Goal: Use online tool/utility: Utilize a website feature to perform a specific function

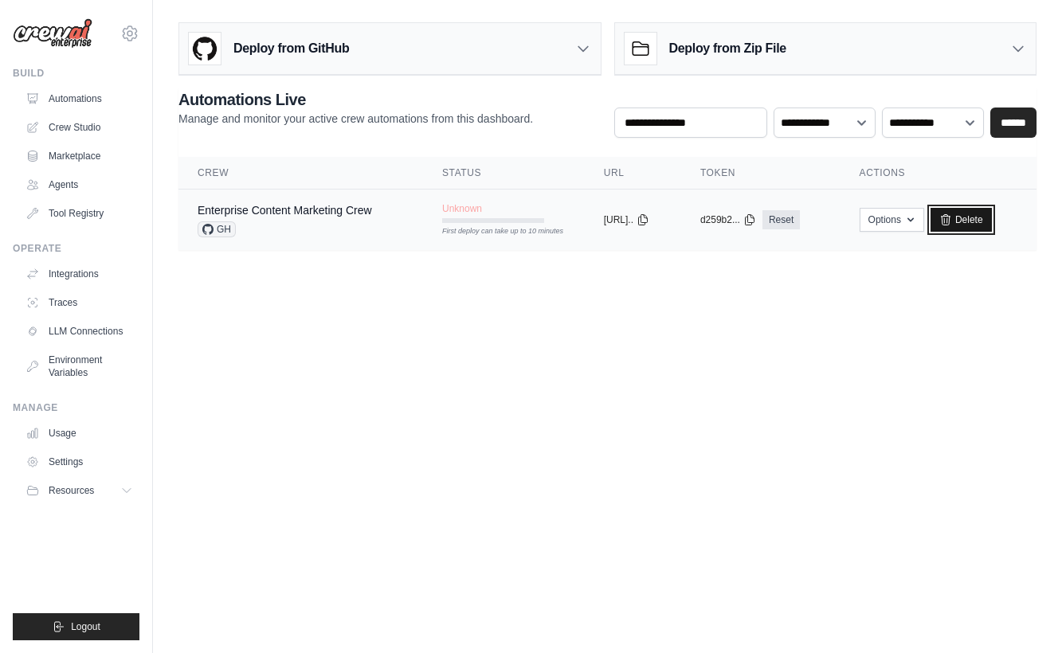
click at [956, 211] on link "Delete" at bounding box center [960, 220] width 61 height 24
click at [304, 203] on div "Enterprise Content Marketing Crew" at bounding box center [285, 210] width 174 height 16
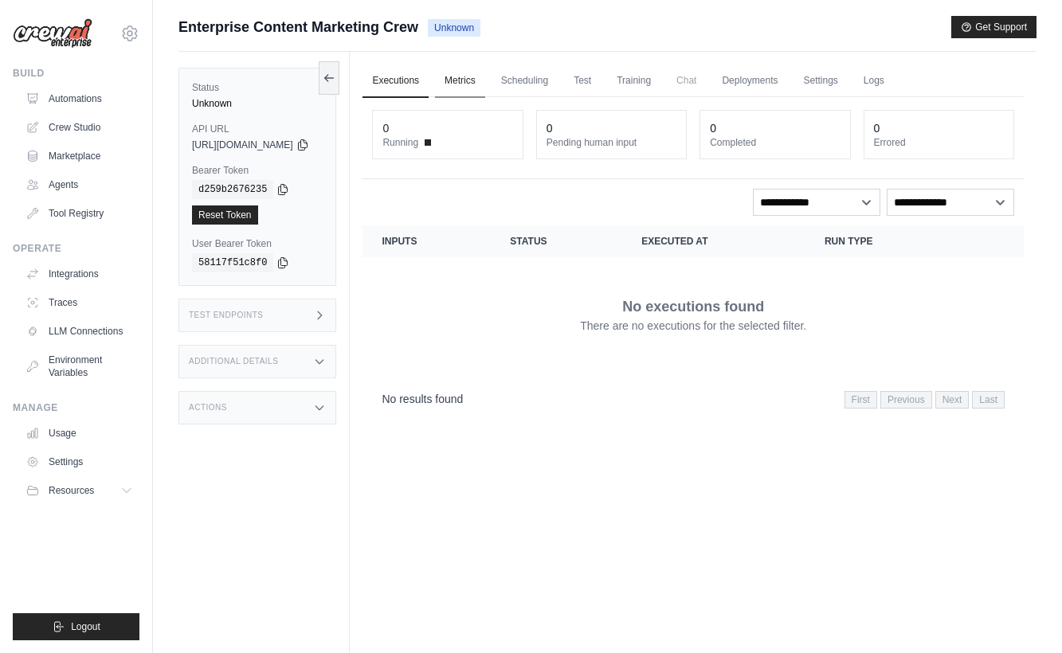
click at [483, 84] on link "Metrics" at bounding box center [460, 81] width 50 height 33
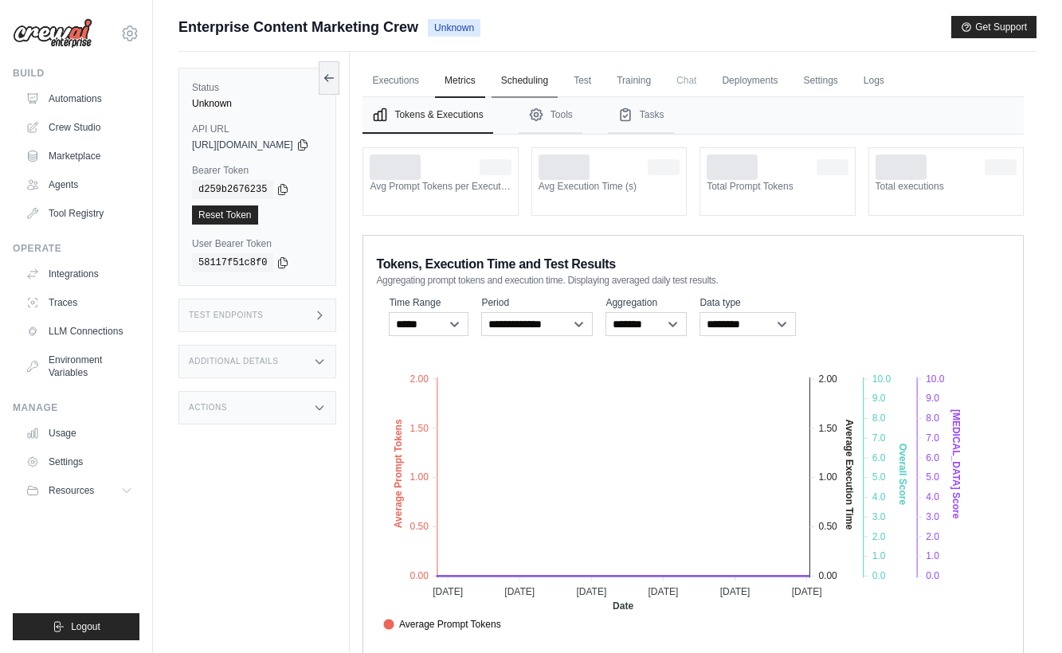
click at [555, 81] on link "Scheduling" at bounding box center [524, 81] width 66 height 33
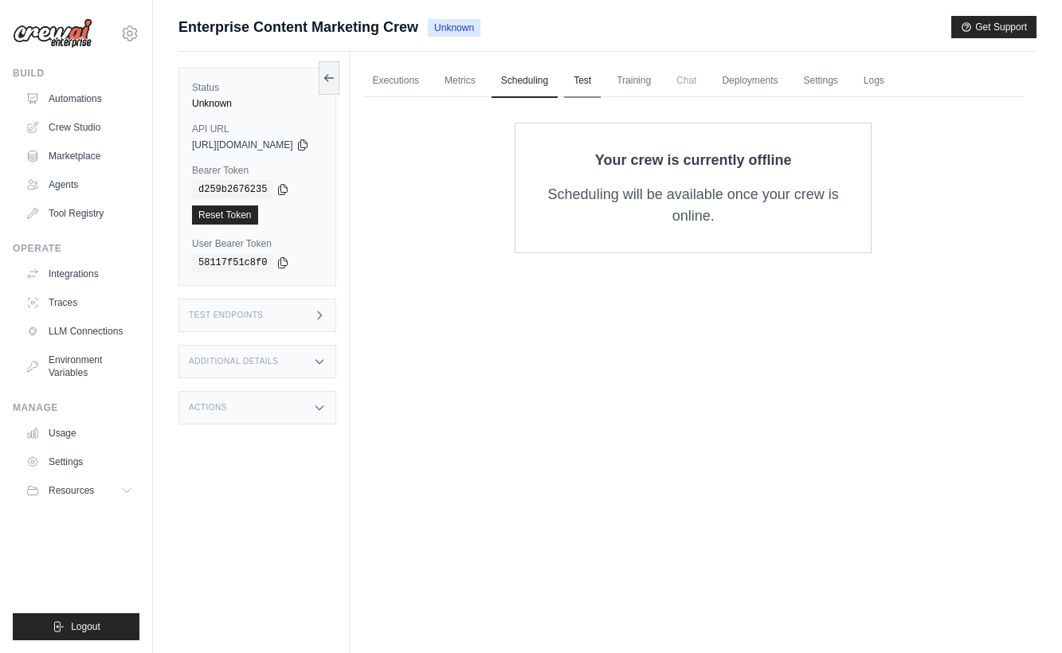
click at [600, 79] on link "Test" at bounding box center [582, 81] width 37 height 33
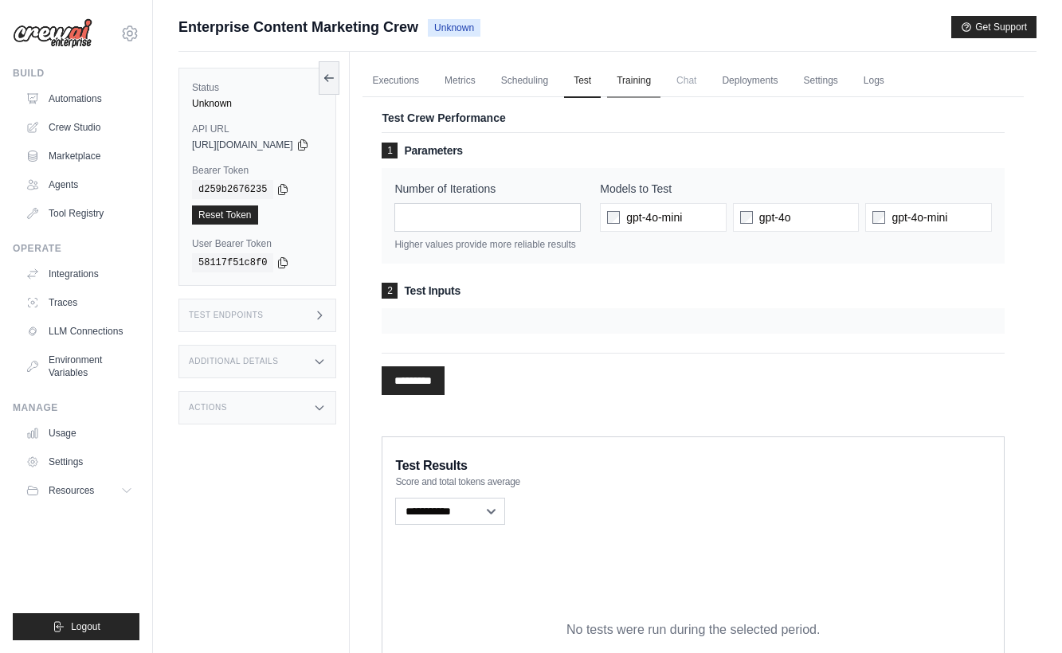
click at [650, 82] on link "Training" at bounding box center [633, 81] width 53 height 33
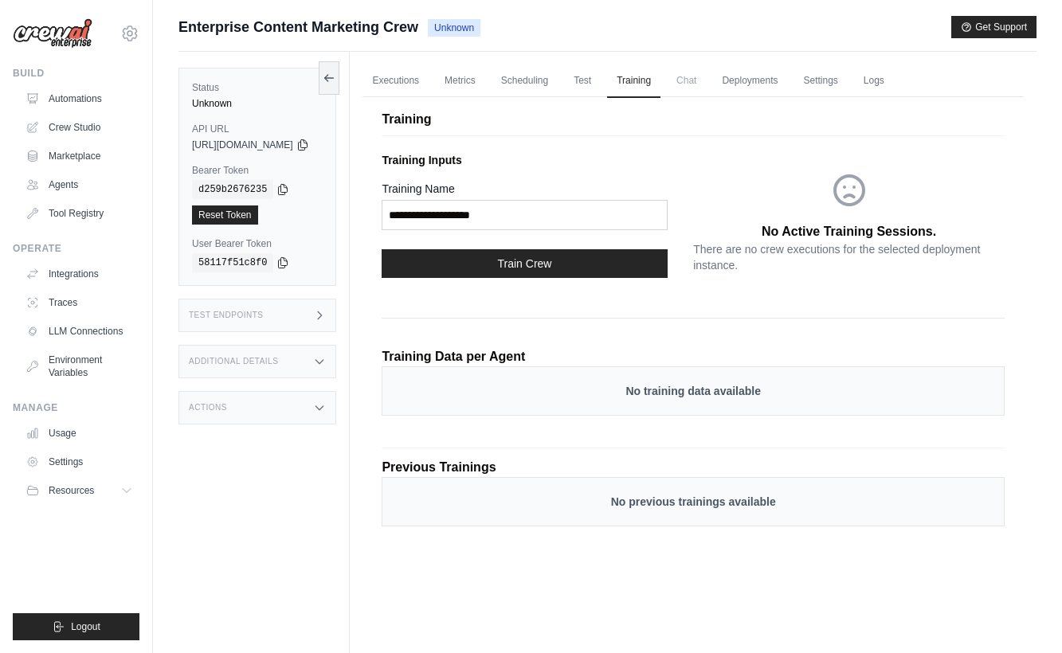
click at [706, 85] on span "Chat" at bounding box center [686, 81] width 39 height 32
click at [841, 82] on link "Settings" at bounding box center [819, 81] width 53 height 33
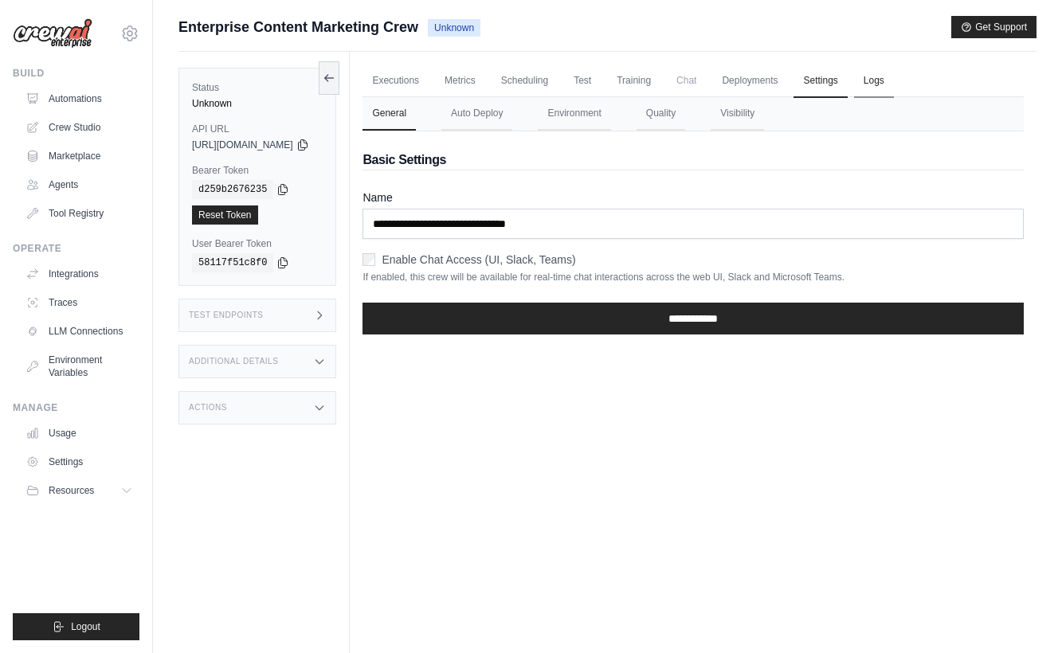
click at [894, 81] on link "Logs" at bounding box center [874, 81] width 40 height 33
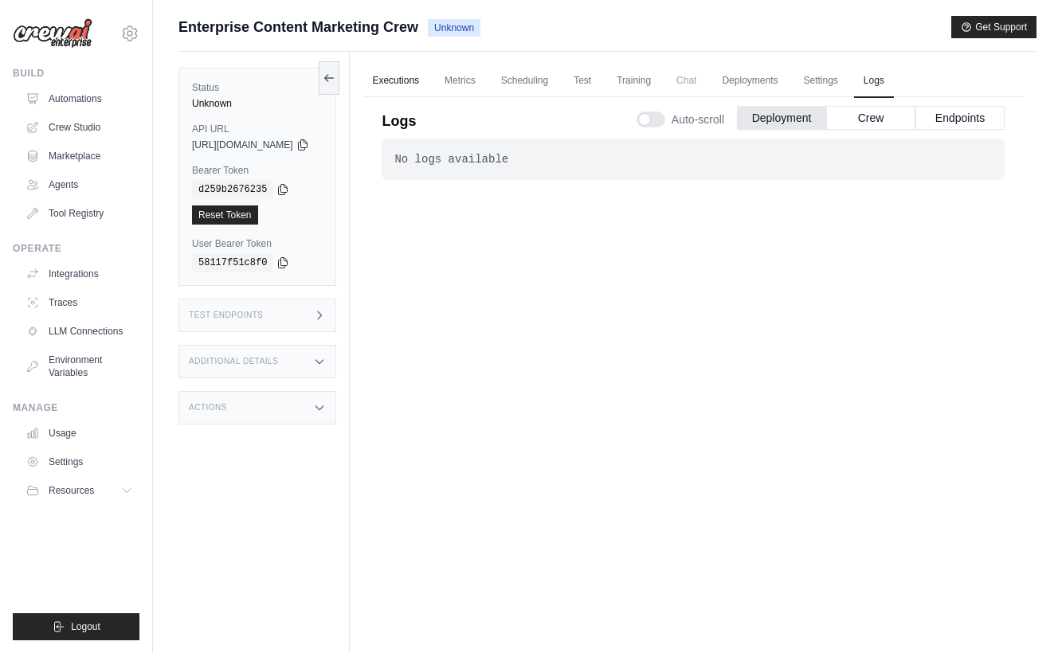
click at [413, 76] on link "Executions" at bounding box center [395, 81] width 66 height 33
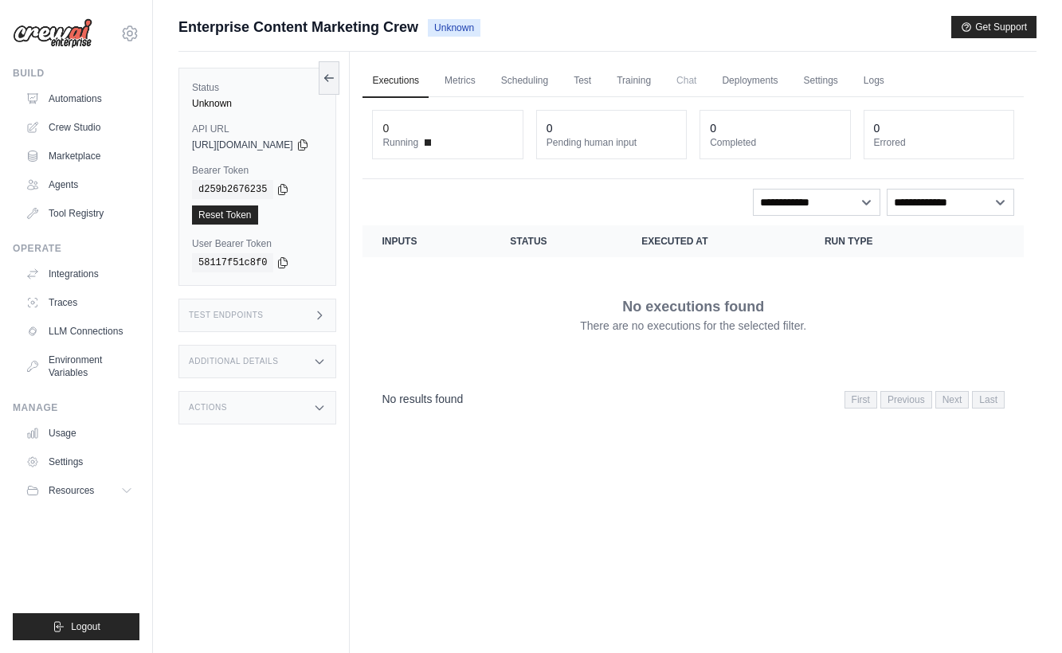
click at [336, 73] on div "Status Unknown API URL copied https://enterprise-content-marketing-crew-2411327…" at bounding box center [257, 177] width 158 height 218
click at [335, 74] on icon at bounding box center [329, 77] width 13 height 13
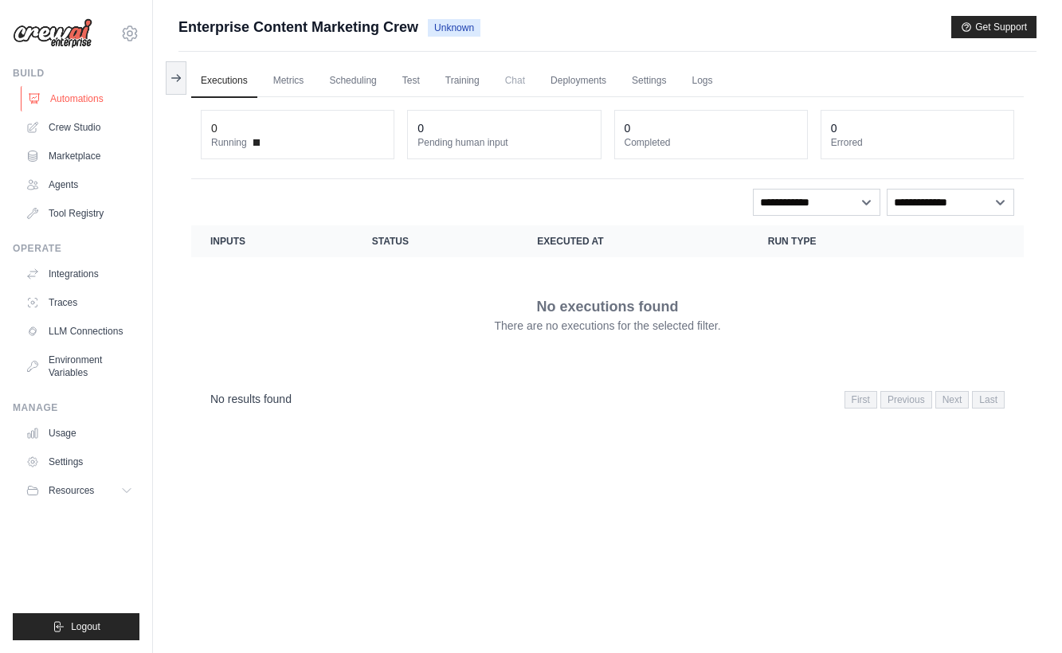
click at [76, 97] on link "Automations" at bounding box center [81, 98] width 120 height 25
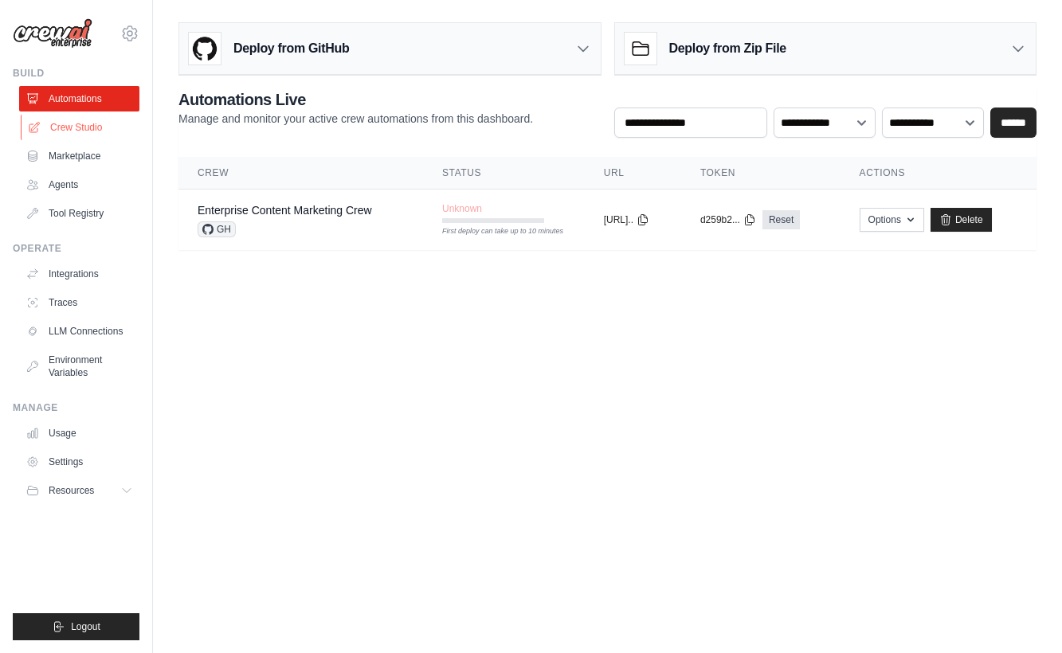
click at [82, 134] on link "Crew Studio" at bounding box center [81, 127] width 120 height 25
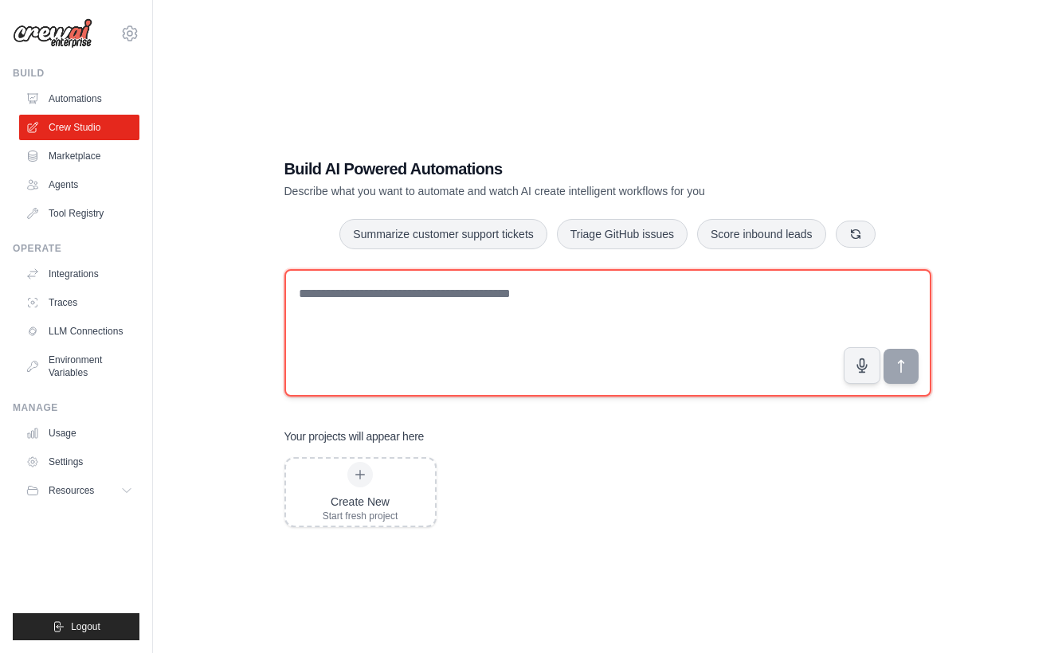
click at [501, 291] on textarea at bounding box center [607, 332] width 647 height 127
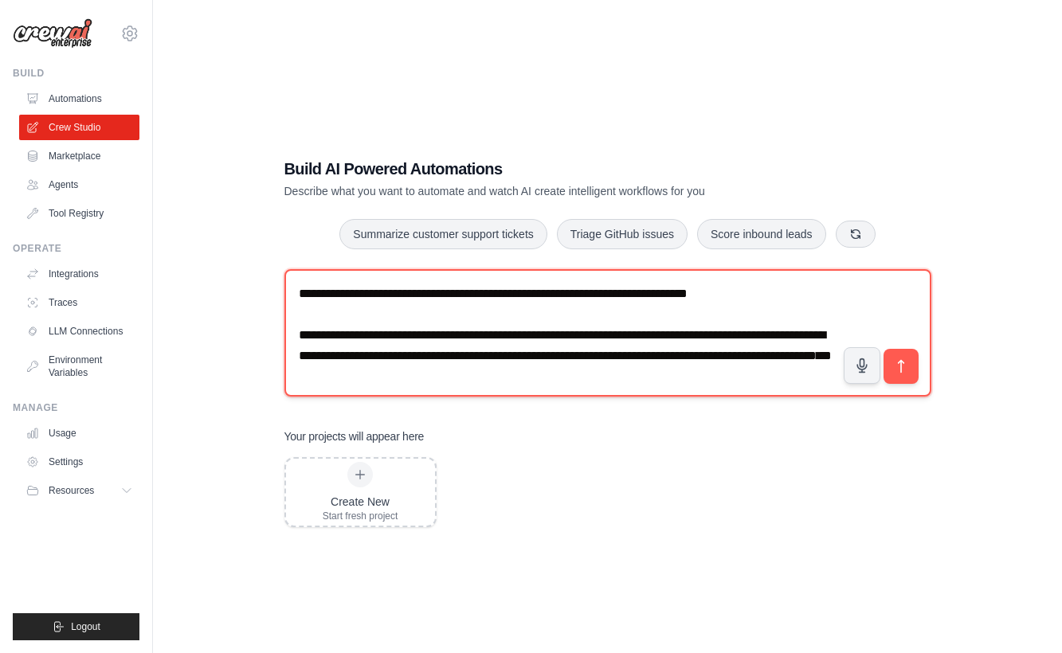
scroll to position [31, 0]
click at [534, 323] on textarea "**********" at bounding box center [607, 332] width 647 height 127
click at [424, 371] on textarea "**********" at bounding box center [607, 332] width 647 height 127
paste textarea "**********"
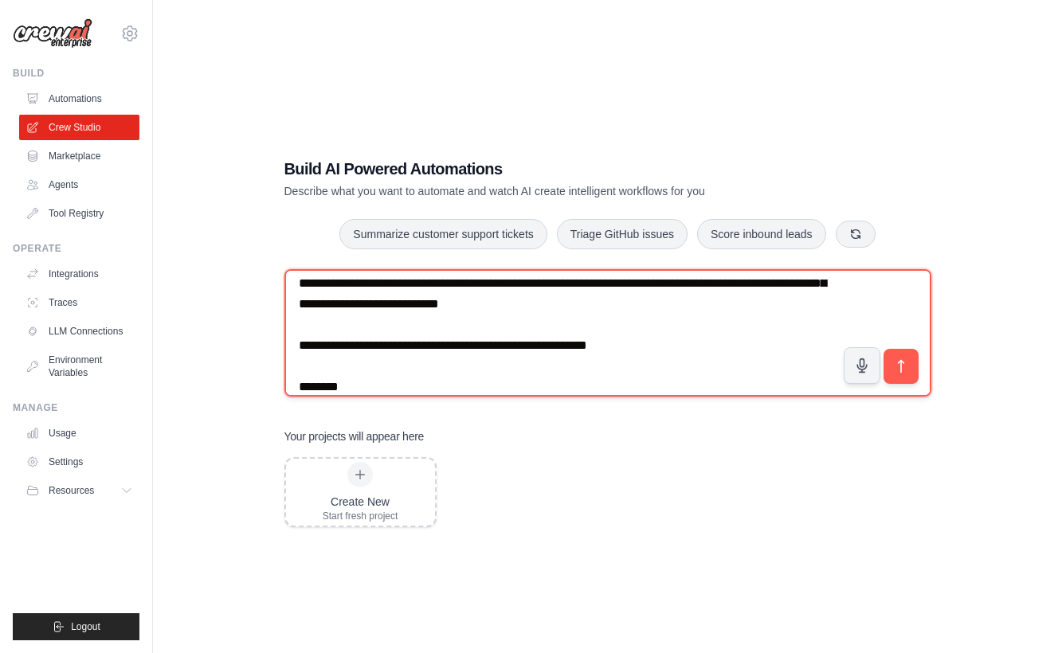
scroll to position [5802, 0]
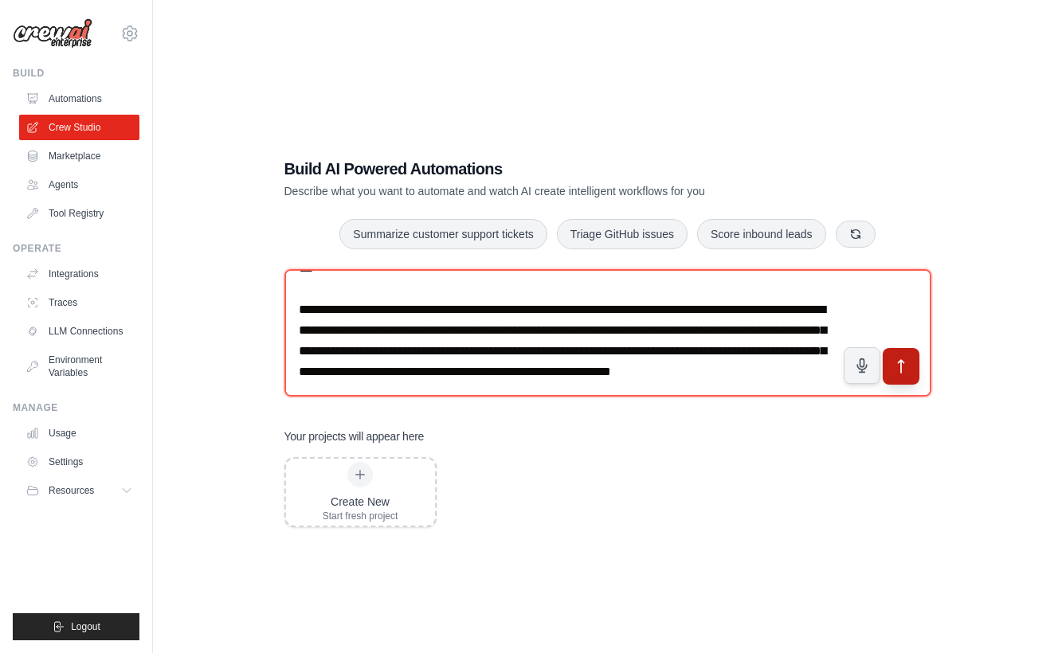
type textarea "**********"
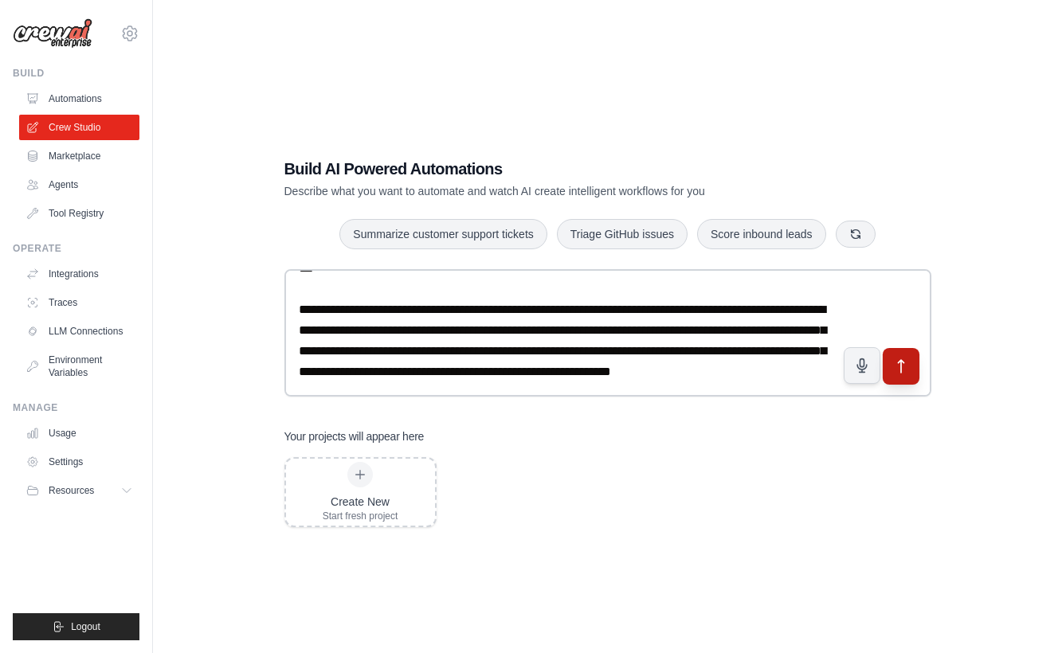
click at [899, 355] on button "submit" at bounding box center [900, 366] width 37 height 37
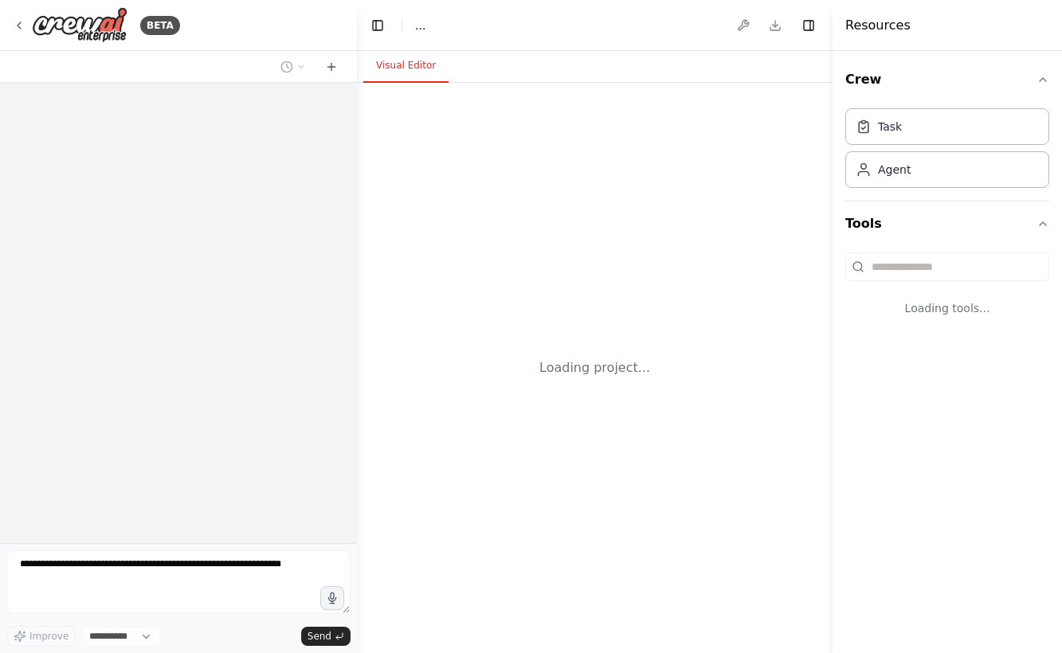
select select "****"
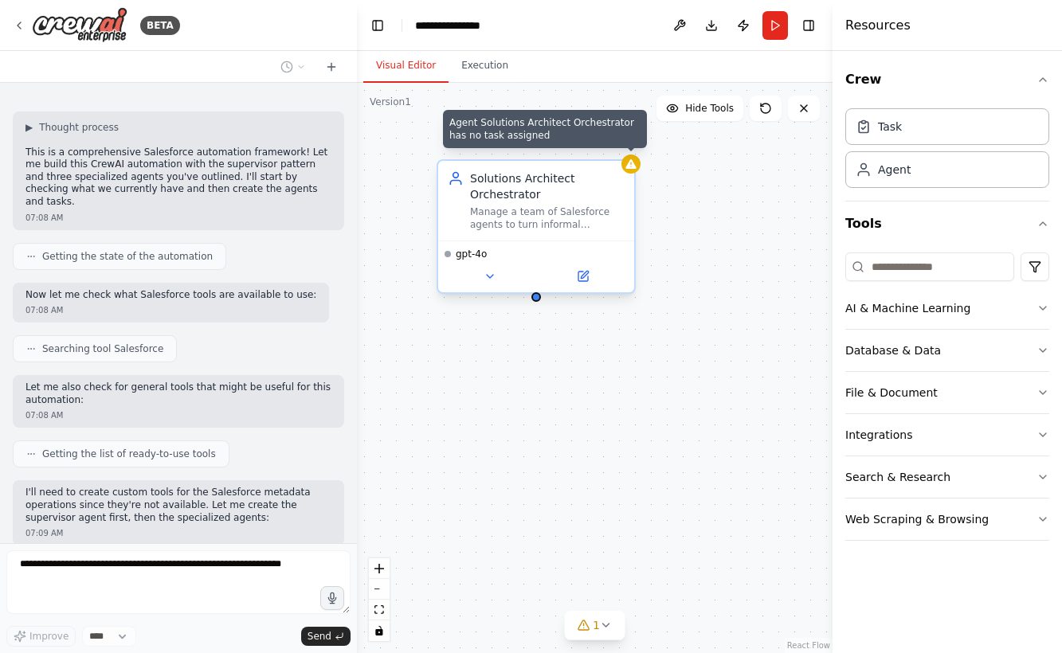
click at [633, 171] on div at bounding box center [630, 163] width 19 height 19
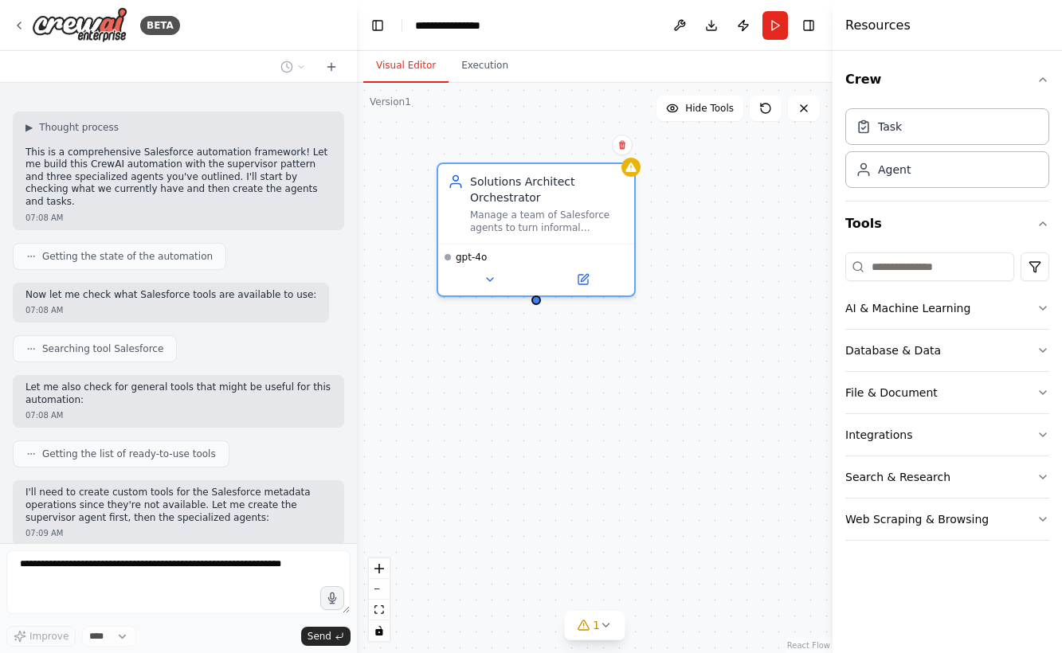
click at [647, 192] on div "Solutions Architect Orchestrator Manage a team of Salesforce agents to turn inf…" at bounding box center [594, 368] width 475 height 570
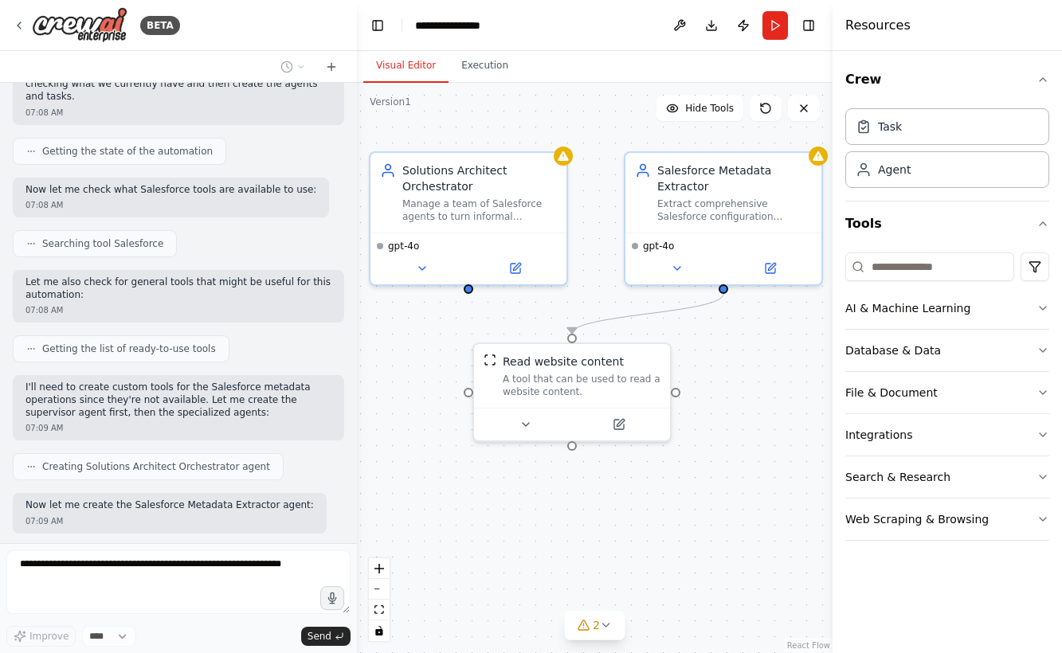
drag, startPoint x: 604, startPoint y: 498, endPoint x: 536, endPoint y: 487, distance: 68.6
click at [536, 487] on div ".deletable-edge-delete-btn { width: 20px; height: 20px; border: 0px solid #ffff…" at bounding box center [594, 368] width 475 height 570
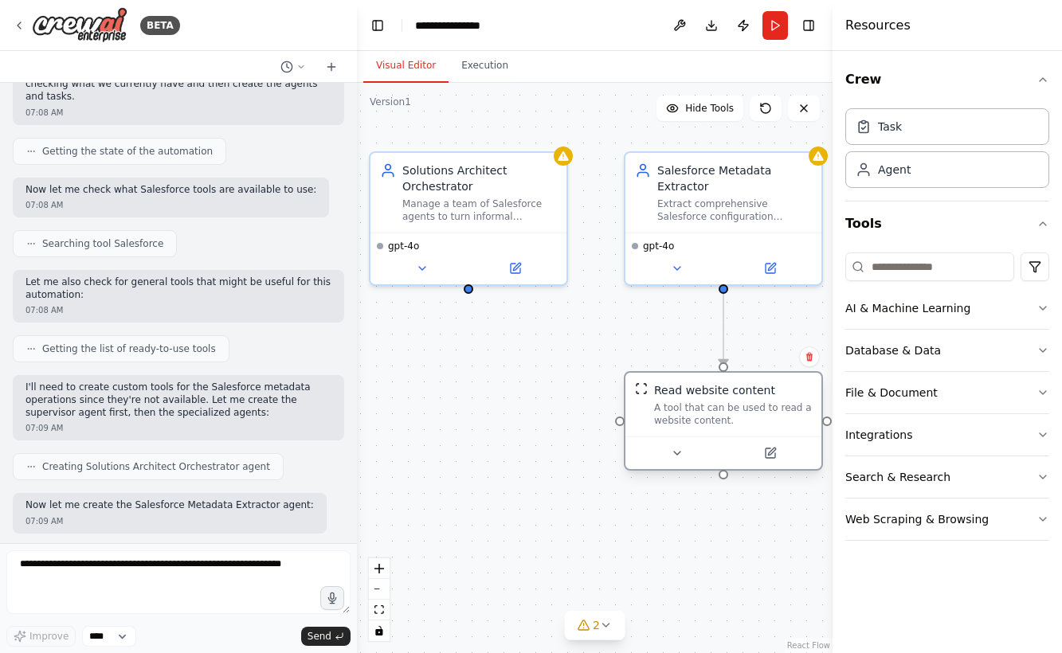
scroll to position [2548, 0]
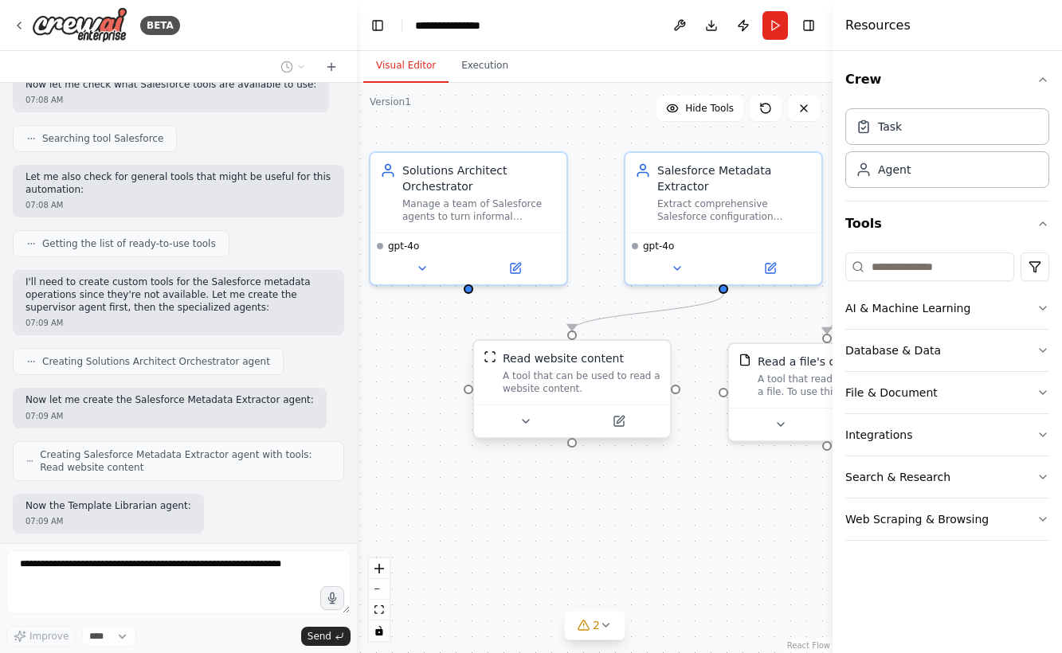
drag, startPoint x: 513, startPoint y: 378, endPoint x: 672, endPoint y: 406, distance: 161.7
click at [672, 406] on div ".deletable-edge-delete-btn { width: 20px; height: 20px; border: 0px solid #ffff…" at bounding box center [594, 368] width 475 height 570
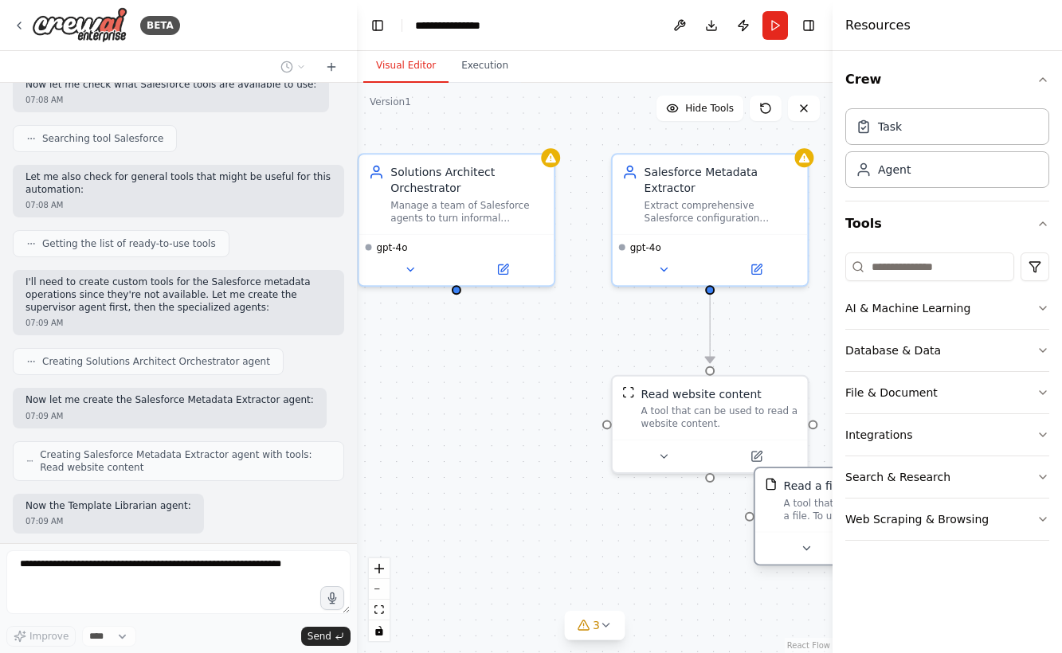
drag, startPoint x: 779, startPoint y: 386, endPoint x: 804, endPoint y: 517, distance: 132.9
click at [804, 517] on div "A tool that reads the content of a file. To use this tool, provide a 'file_path…" at bounding box center [862, 509] width 157 height 25
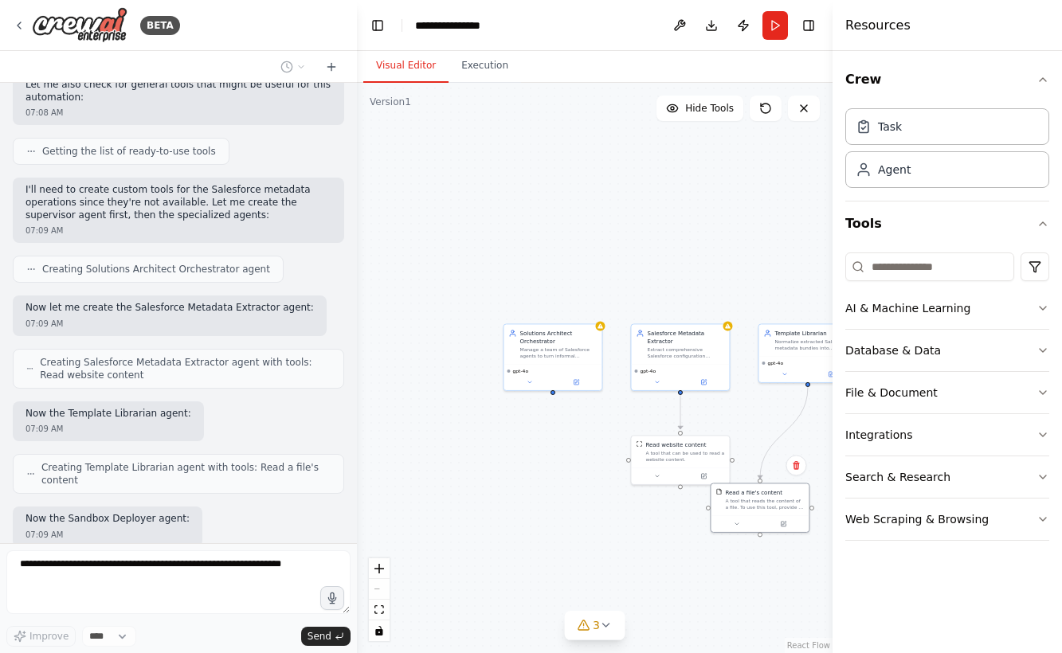
scroll to position [2641, 0]
drag, startPoint x: 720, startPoint y: 440, endPoint x: 802, endPoint y: 452, distance: 82.9
click at [802, 452] on div "A tool that reads the content of a file. To use this tool, provide a 'file_path…" at bounding box center [819, 454] width 79 height 13
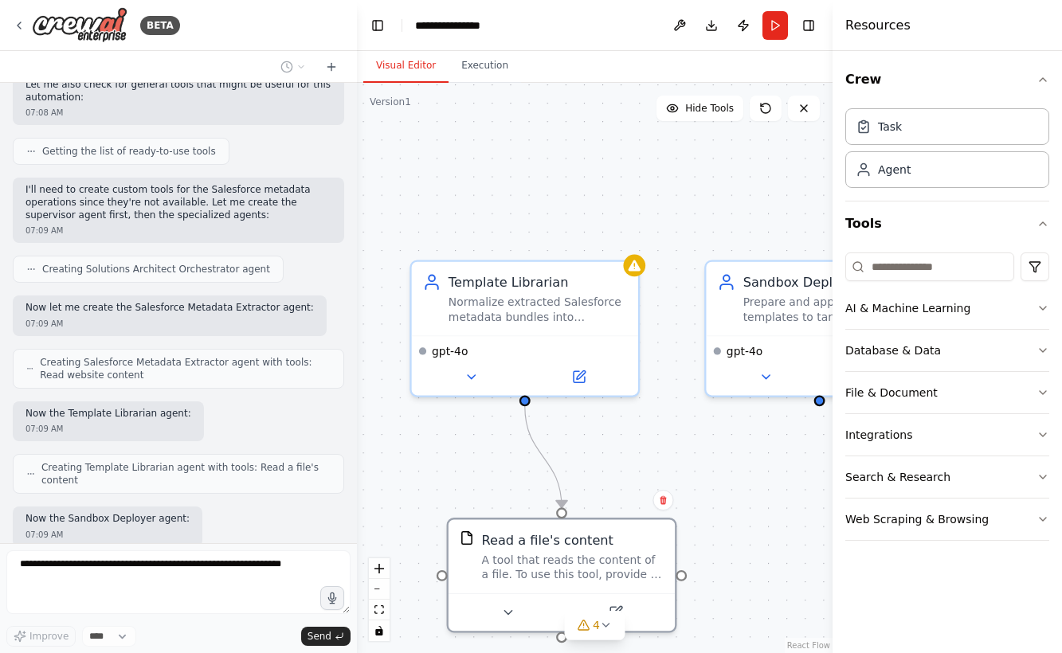
drag, startPoint x: 730, startPoint y: 438, endPoint x: 459, endPoint y: 446, distance: 271.7
click at [459, 446] on div ".deletable-edge-delete-btn { width: 20px; height: 20px; border: 0px solid #ffff…" at bounding box center [594, 368] width 475 height 570
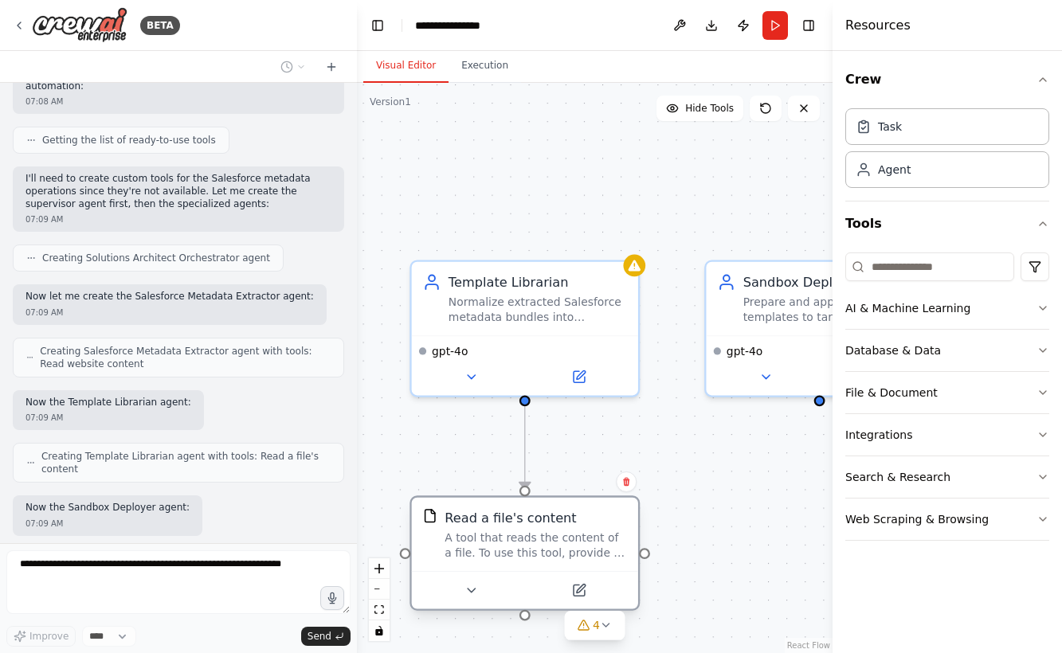
drag, startPoint x: 556, startPoint y: 524, endPoint x: 518, endPoint y: 514, distance: 38.8
click at [518, 514] on div "Read a file's content A tool that reads the content of a file. To use this tool…" at bounding box center [525, 534] width 226 height 73
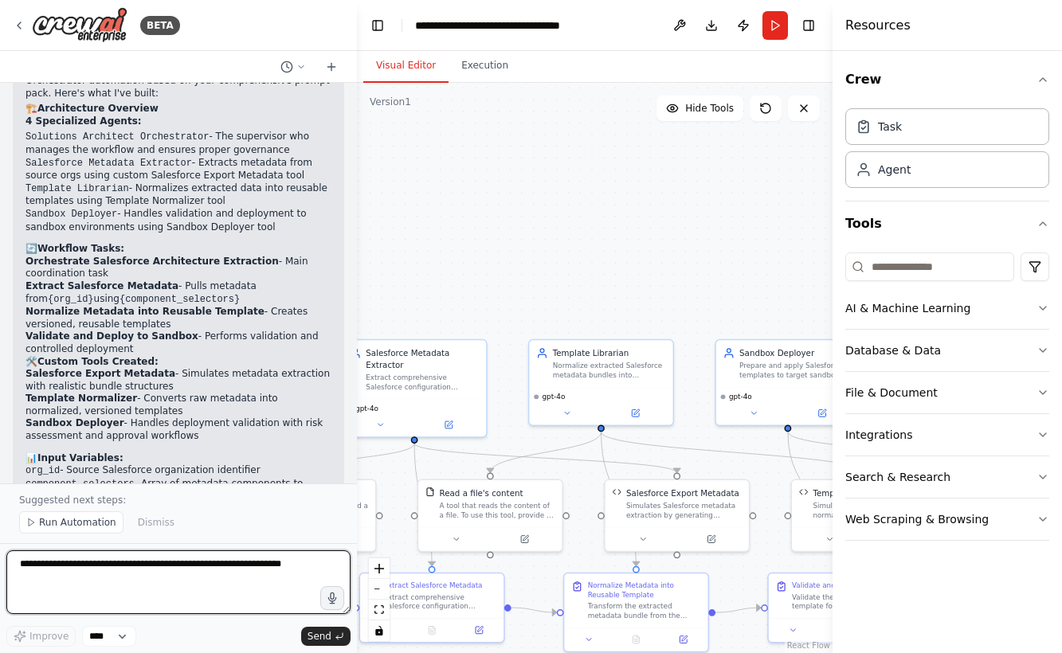
scroll to position [5335, 0]
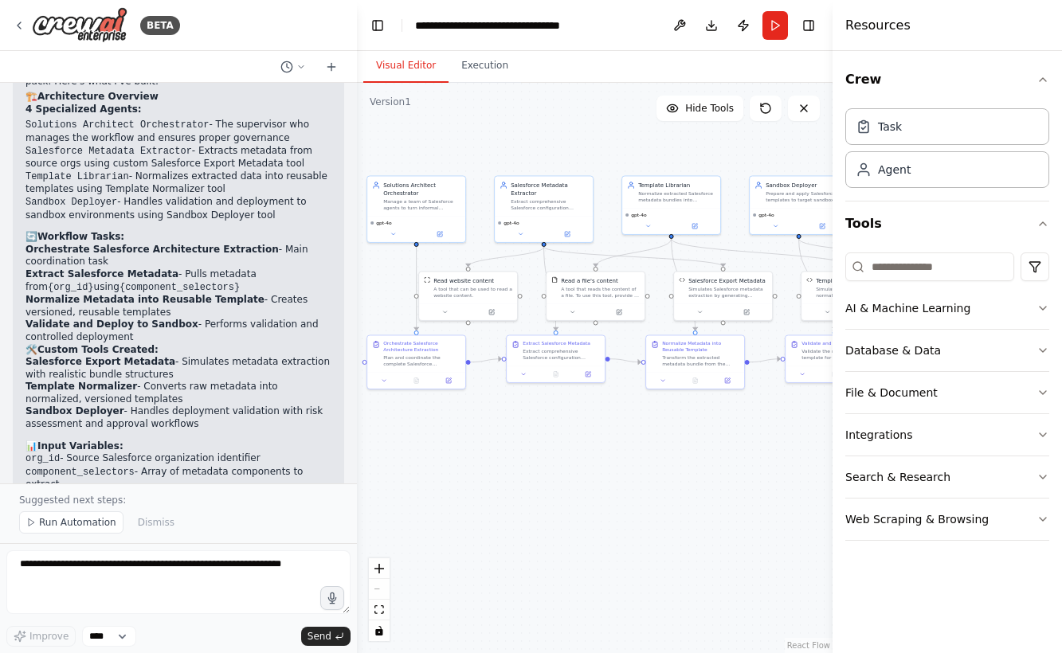
drag, startPoint x: 561, startPoint y: 585, endPoint x: 636, endPoint y: 456, distance: 148.5
click at [636, 456] on div ".deletable-edge-delete-btn { width: 20px; height: 20px; border: 0px solid #ffff…" at bounding box center [594, 368] width 475 height 570
click at [768, 108] on icon at bounding box center [765, 108] width 13 height 13
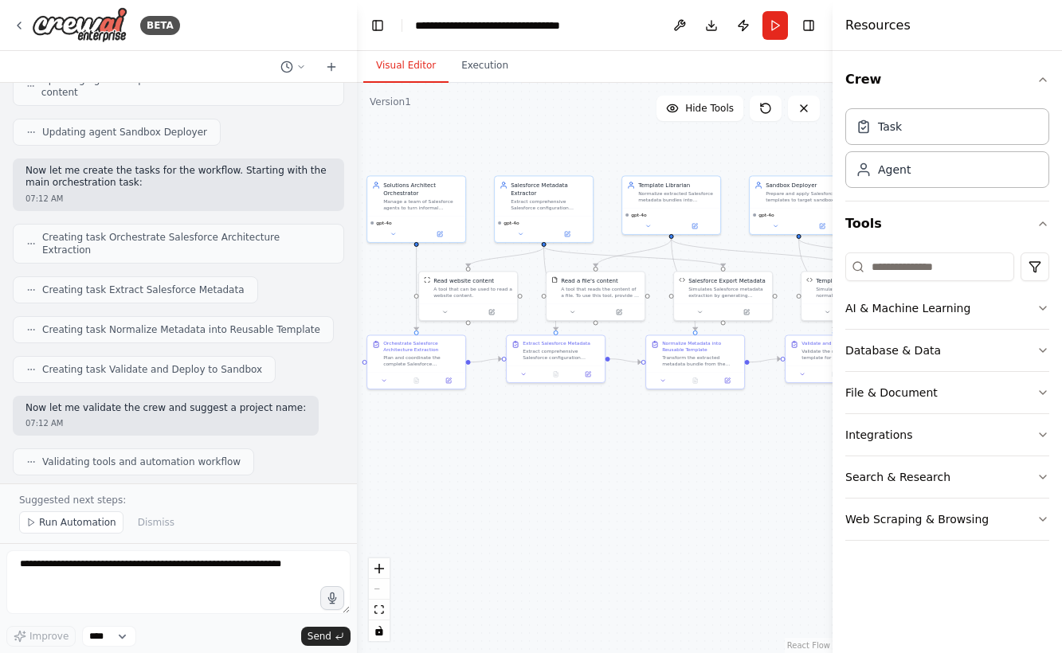
scroll to position [4852, 0]
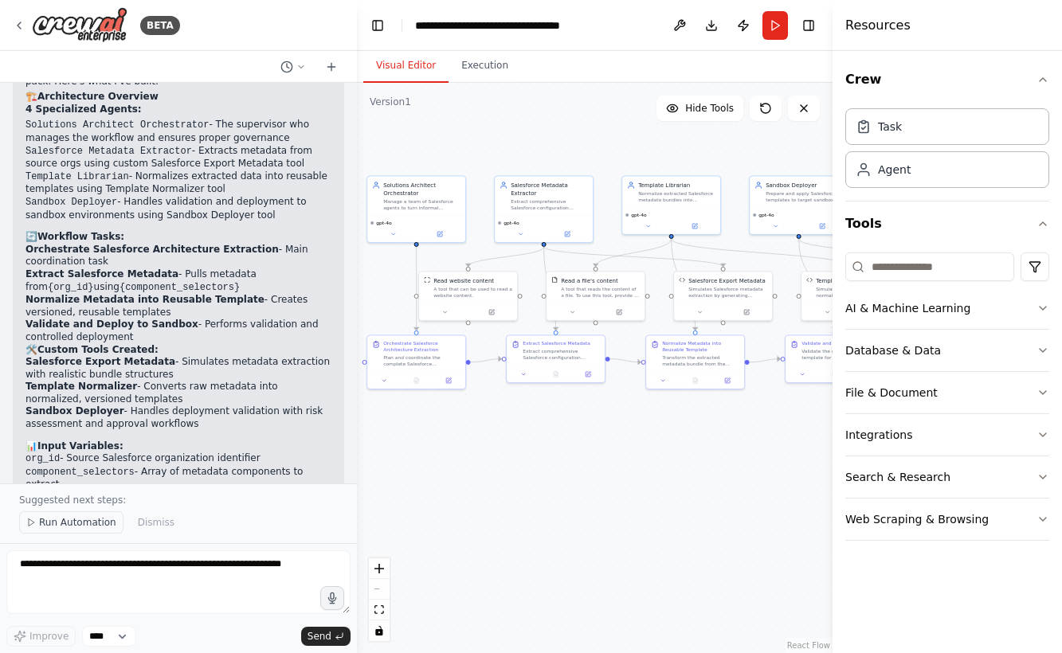
click at [92, 518] on span "Run Automation" at bounding box center [77, 522] width 77 height 13
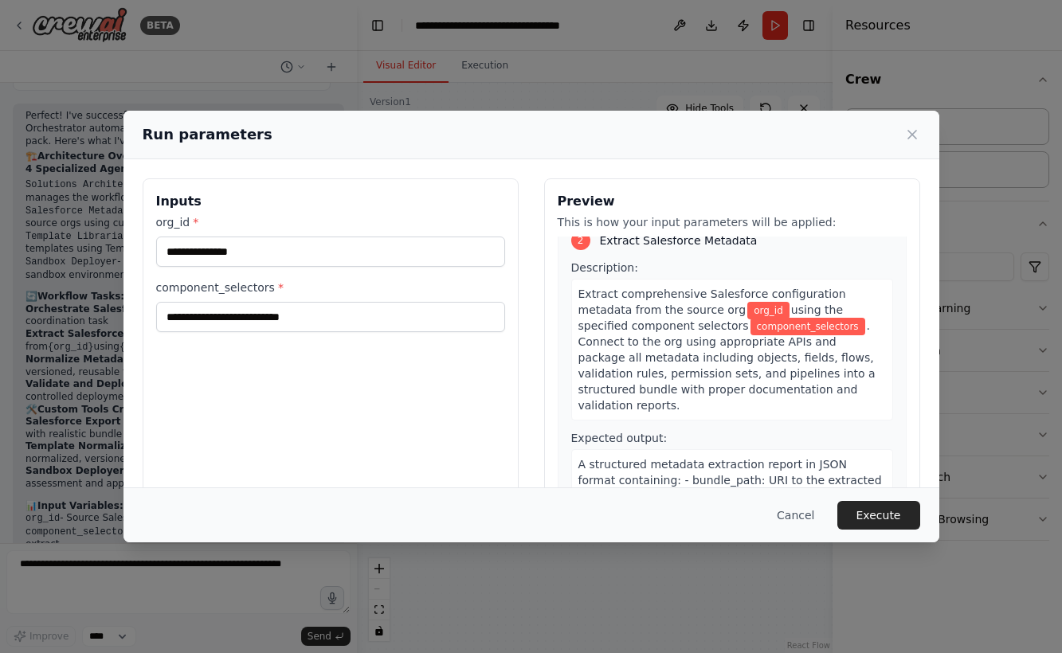
scroll to position [469, 0]
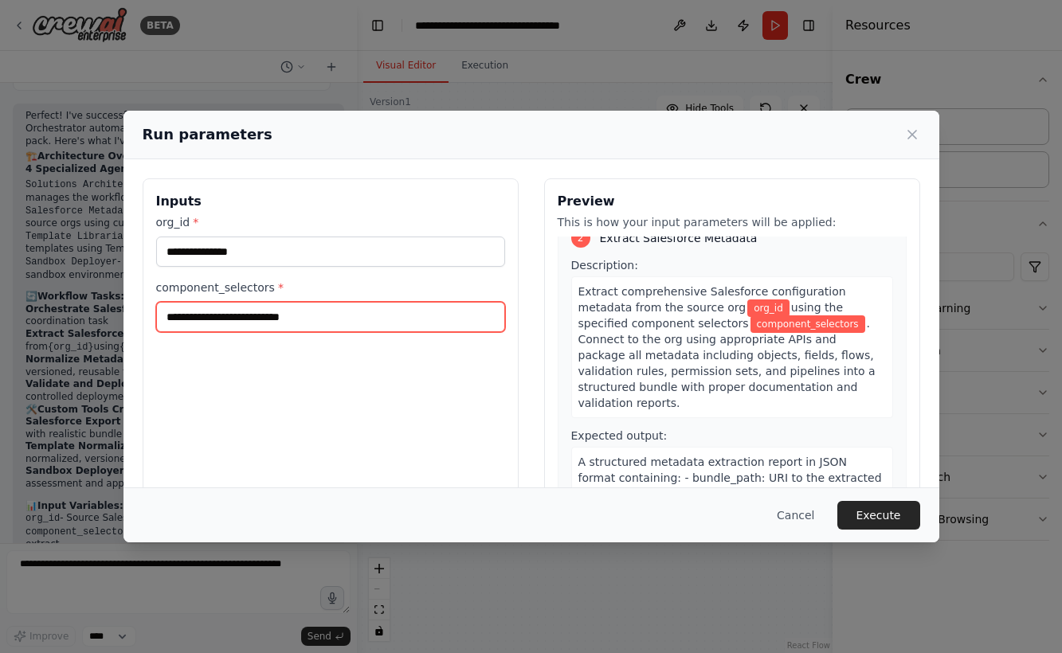
click at [335, 307] on input "component_selectors *" at bounding box center [330, 317] width 349 height 30
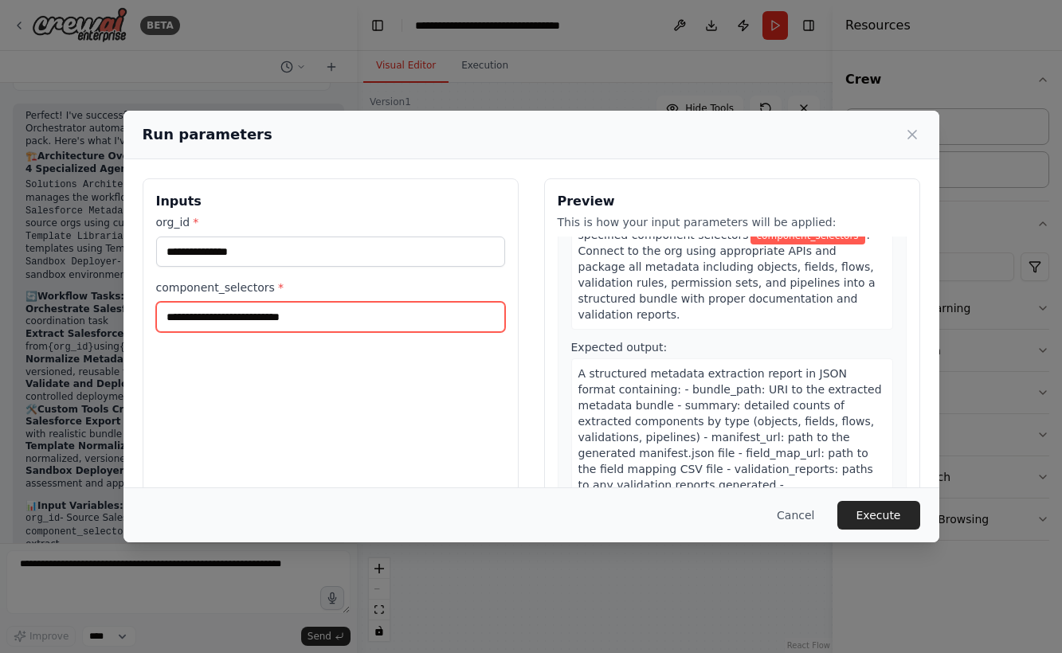
scroll to position [564, 0]
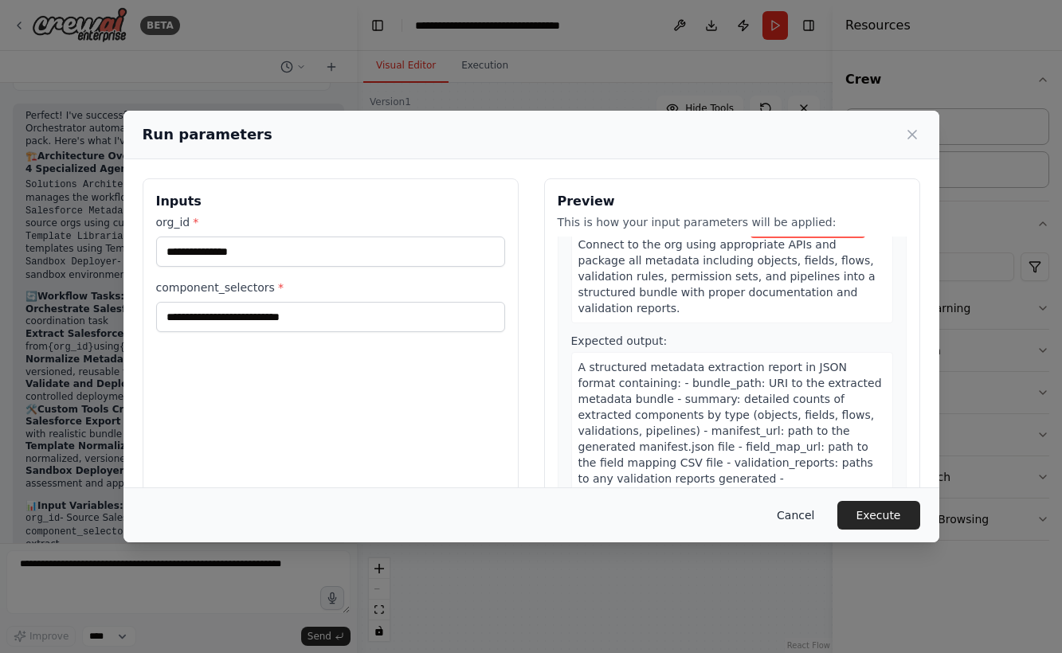
click at [806, 513] on button "Cancel" at bounding box center [795, 515] width 63 height 29
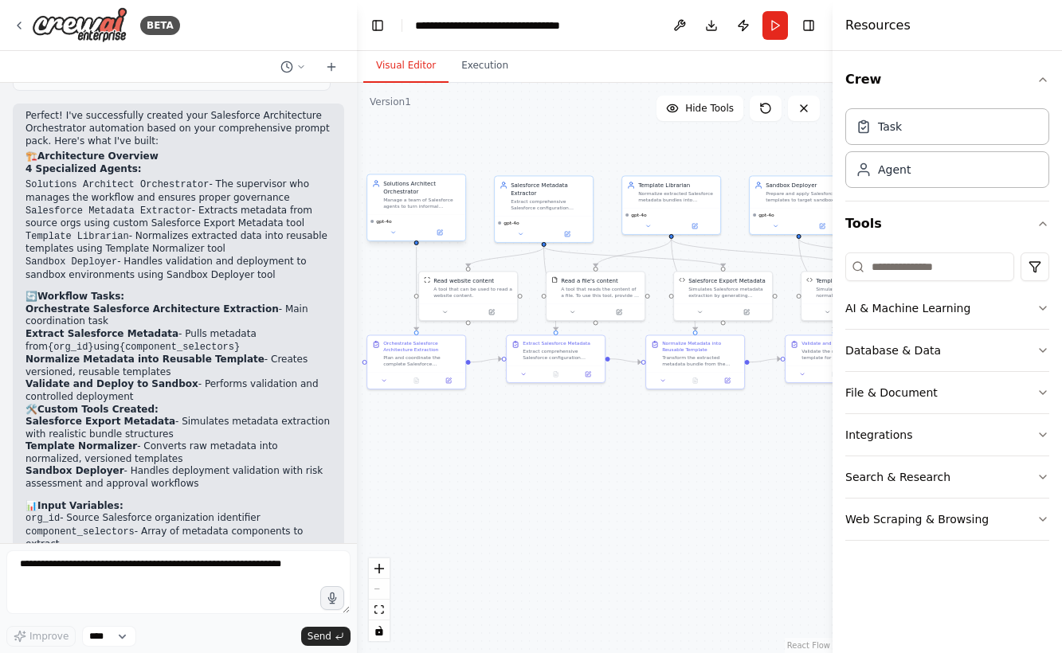
click at [422, 196] on div "Solutions Architect Orchestrator Manage a team of Salesforce agents to turn inf…" at bounding box center [421, 194] width 77 height 30
click at [441, 237] on button at bounding box center [439, 233] width 45 height 10
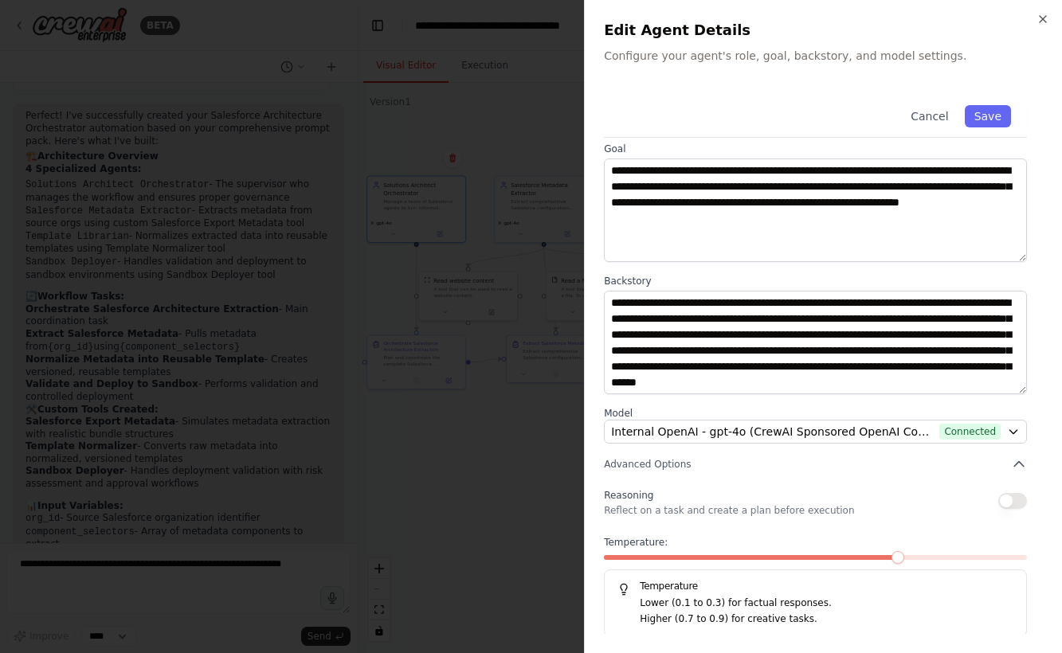
scroll to position [65, 0]
click at [1038, 23] on icon "button" at bounding box center [1042, 19] width 13 height 13
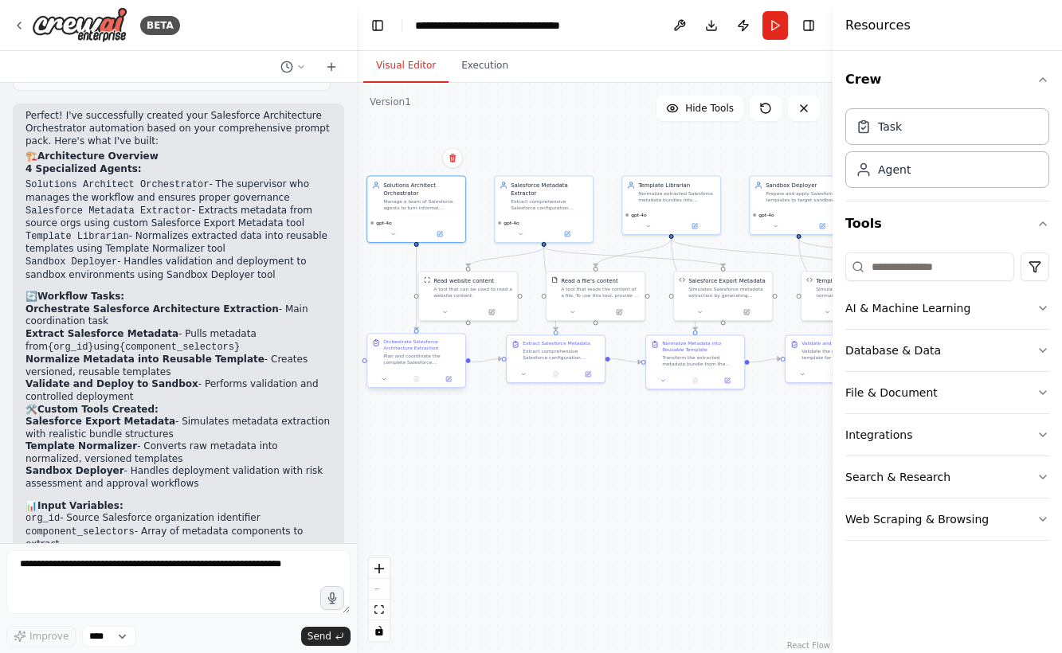
click at [421, 358] on div "Plan and coordinate the complete Salesforce architecture workflow based on the …" at bounding box center [421, 359] width 77 height 13
click at [452, 378] on button at bounding box center [448, 379] width 27 height 10
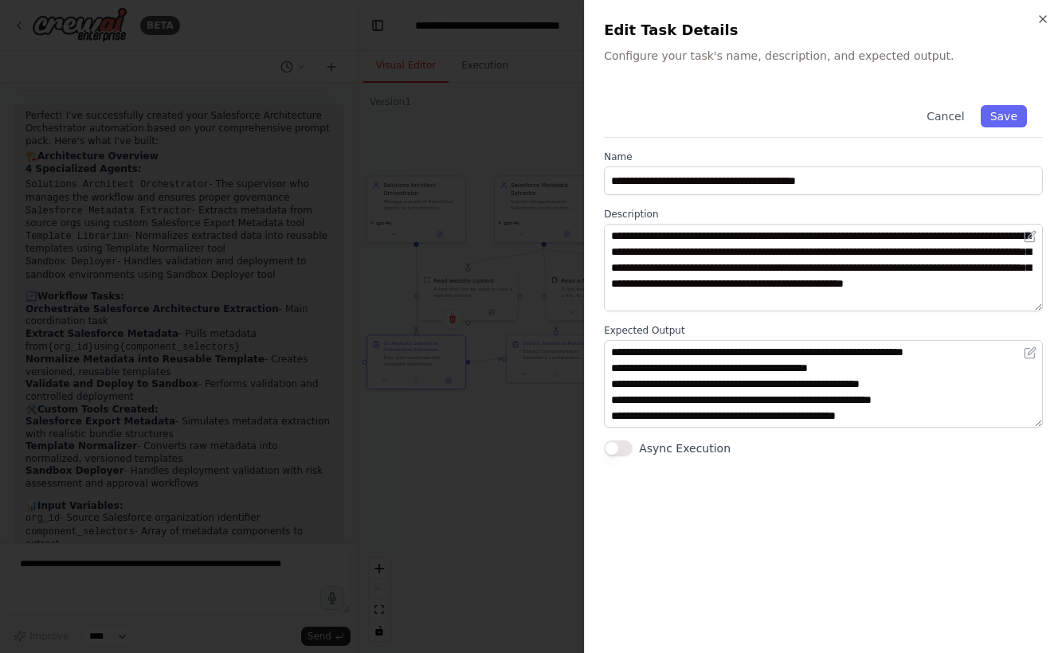
scroll to position [48, 0]
click at [1047, 16] on icon "button" at bounding box center [1042, 19] width 13 height 13
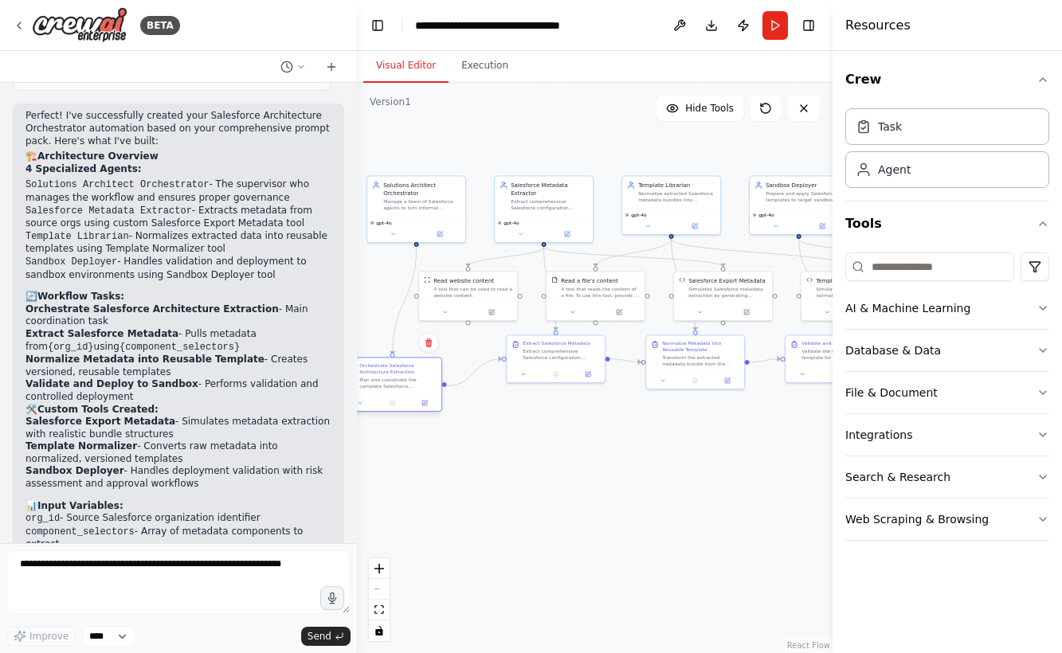
drag, startPoint x: 428, startPoint y: 361, endPoint x: 401, endPoint y: 385, distance: 36.6
click at [401, 385] on div "Plan and coordinate the complete Salesforce architecture workflow based on the …" at bounding box center [397, 383] width 77 height 13
drag, startPoint x: 554, startPoint y: 356, endPoint x: 518, endPoint y: 478, distance: 127.0
click at [518, 478] on div "Extract Salesforce Metadata Extract comprehensive Salesforce configuration meta…" at bounding box center [520, 468] width 100 height 48
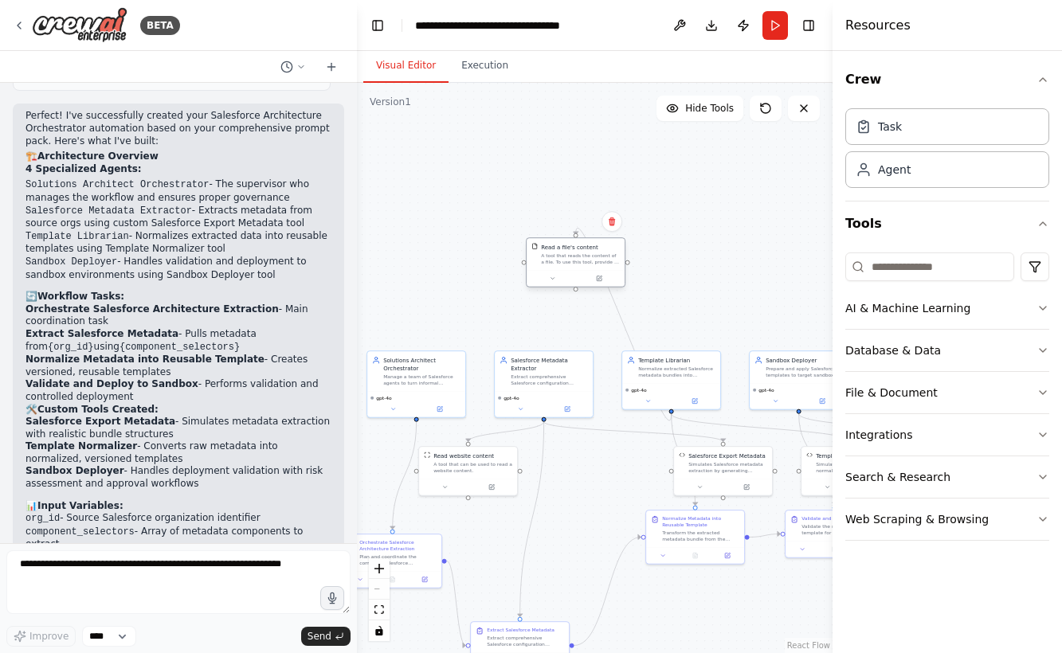
drag, startPoint x: 615, startPoint y: 293, endPoint x: 596, endPoint y: 256, distance: 41.0
click at [596, 256] on div "A tool that reads the content of a file. To use this tool, provide a 'file_path…" at bounding box center [580, 258] width 79 height 13
drag, startPoint x: 720, startPoint y: 480, endPoint x: 609, endPoint y: 473, distance: 110.9
click at [609, 473] on div "Salesforce Export Metadata Simulates Salesforce metadata extraction by generati…" at bounding box center [615, 469] width 100 height 50
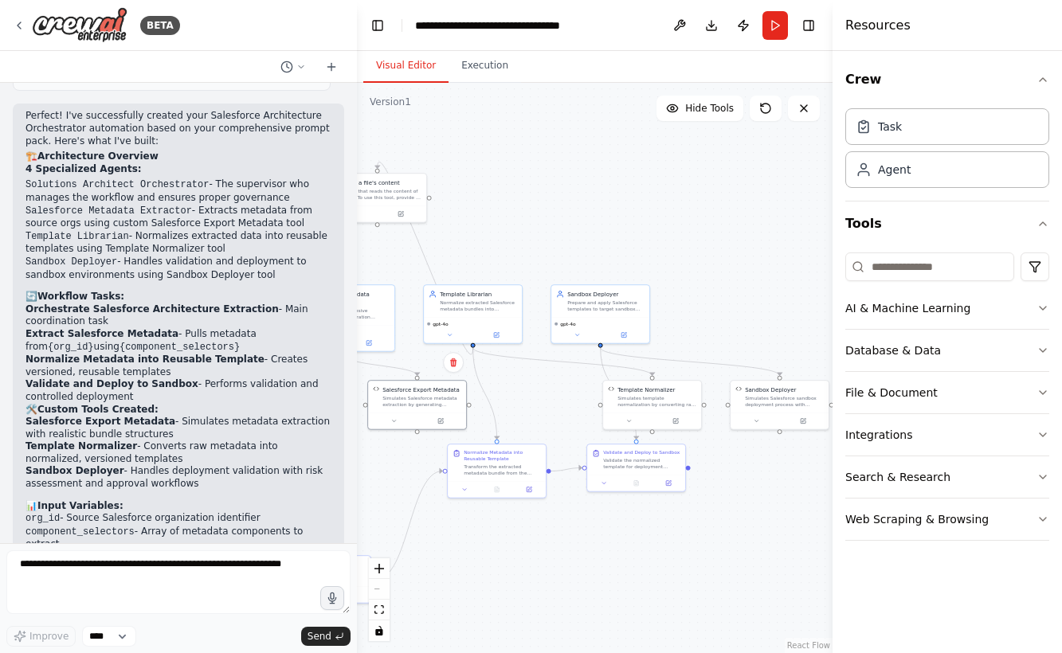
drag, startPoint x: 751, startPoint y: 288, endPoint x: 553, endPoint y: 222, distance: 209.0
click at [553, 222] on div ".deletable-edge-delete-btn { width: 20px; height: 20px; border: 0px solid #ffff…" at bounding box center [594, 368] width 475 height 570
click at [878, 426] on button "Integrations" at bounding box center [947, 434] width 204 height 41
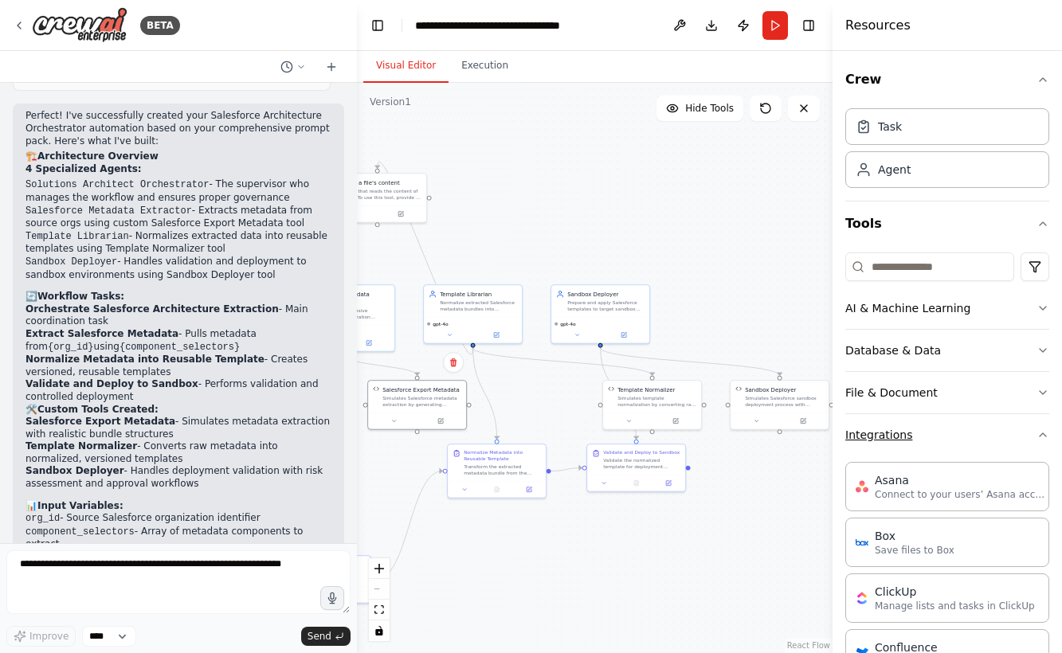
click at [924, 429] on button "Integrations" at bounding box center [947, 434] width 204 height 41
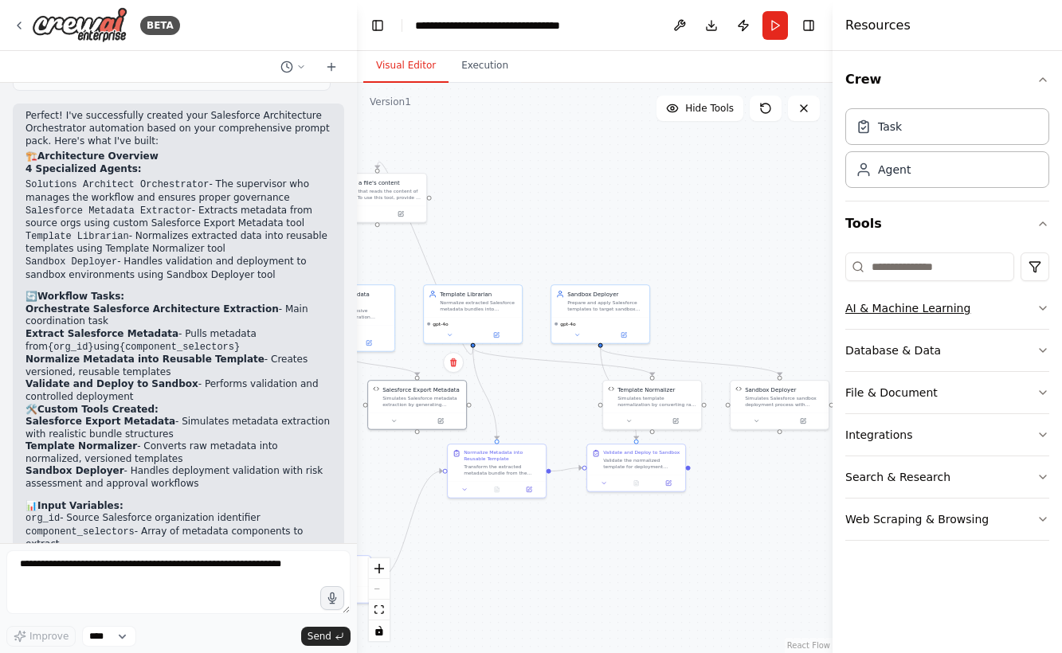
click at [941, 309] on button "AI & Machine Learning" at bounding box center [947, 307] width 204 height 41
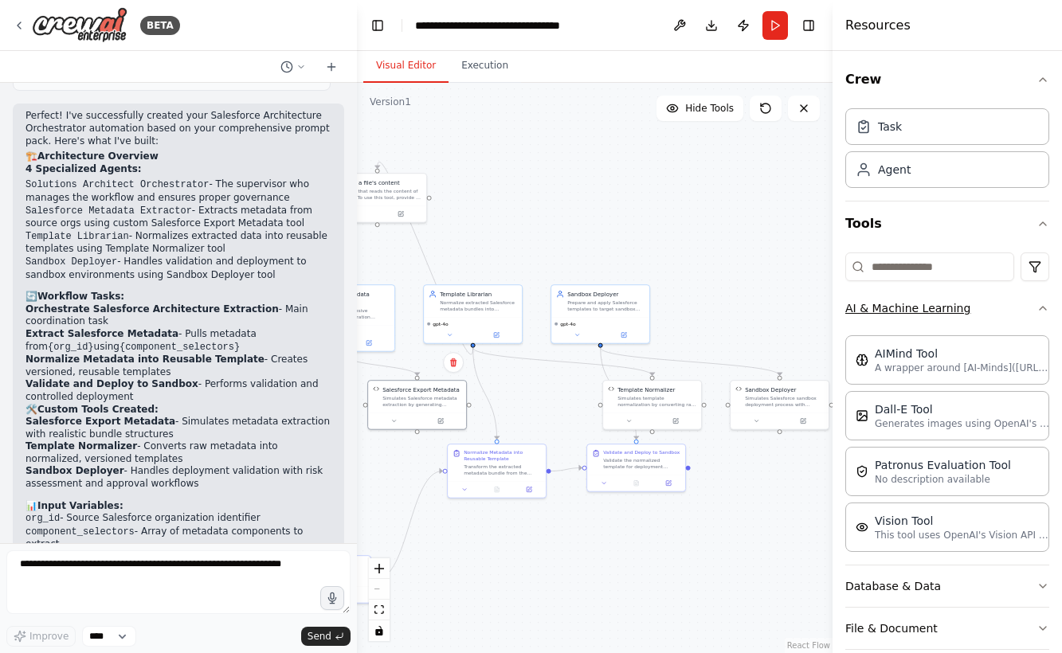
click at [953, 310] on button "AI & Machine Learning" at bounding box center [947, 307] width 204 height 41
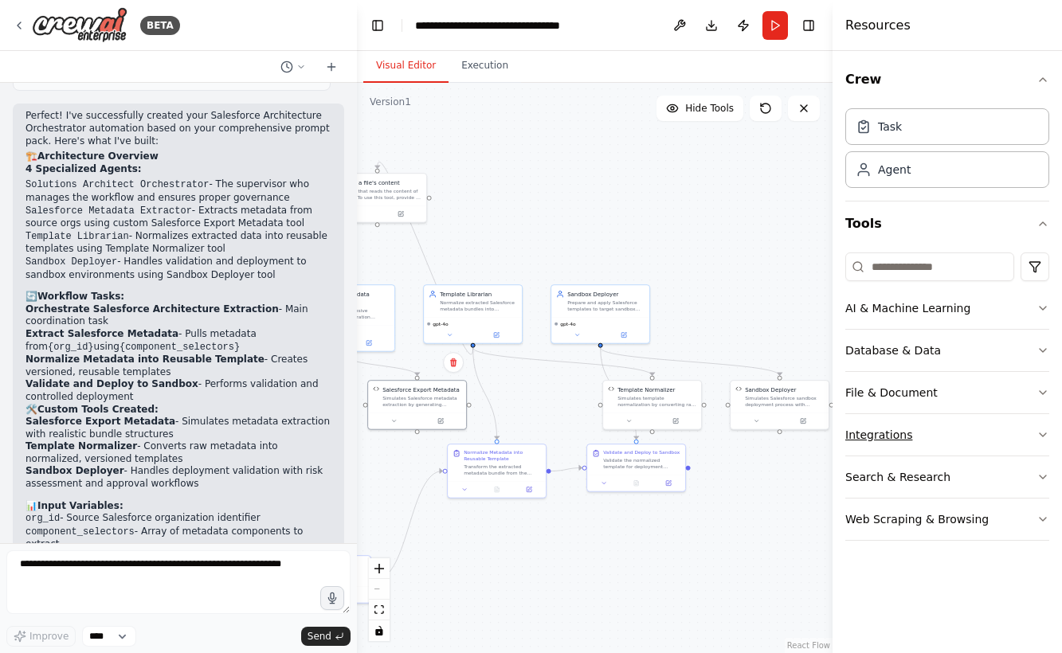
click at [955, 428] on button "Integrations" at bounding box center [947, 434] width 204 height 41
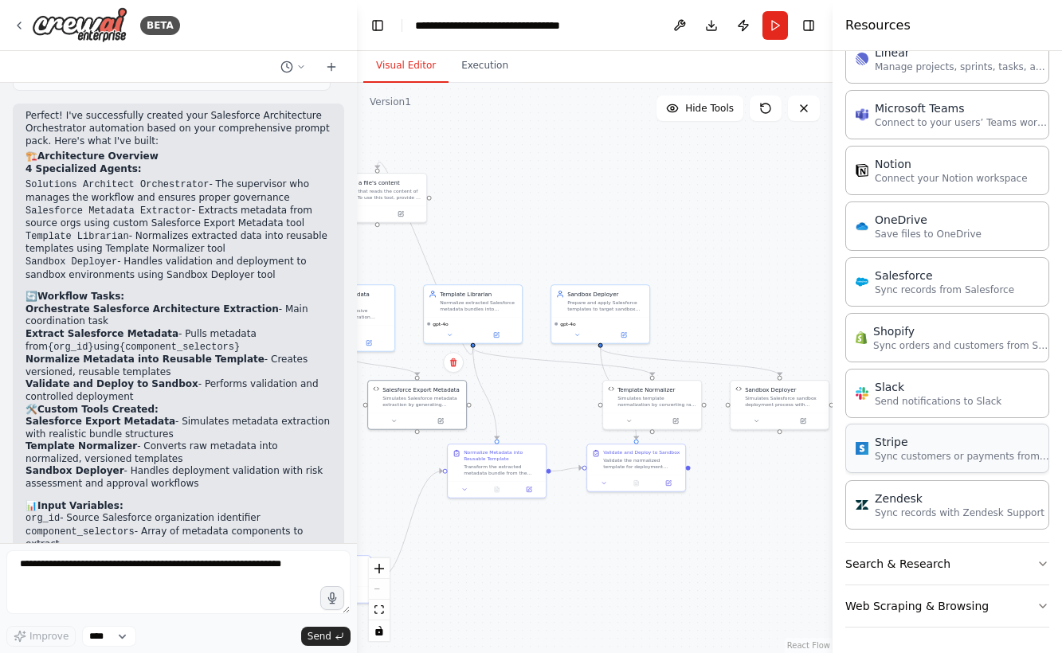
scroll to position [1041, 0]
